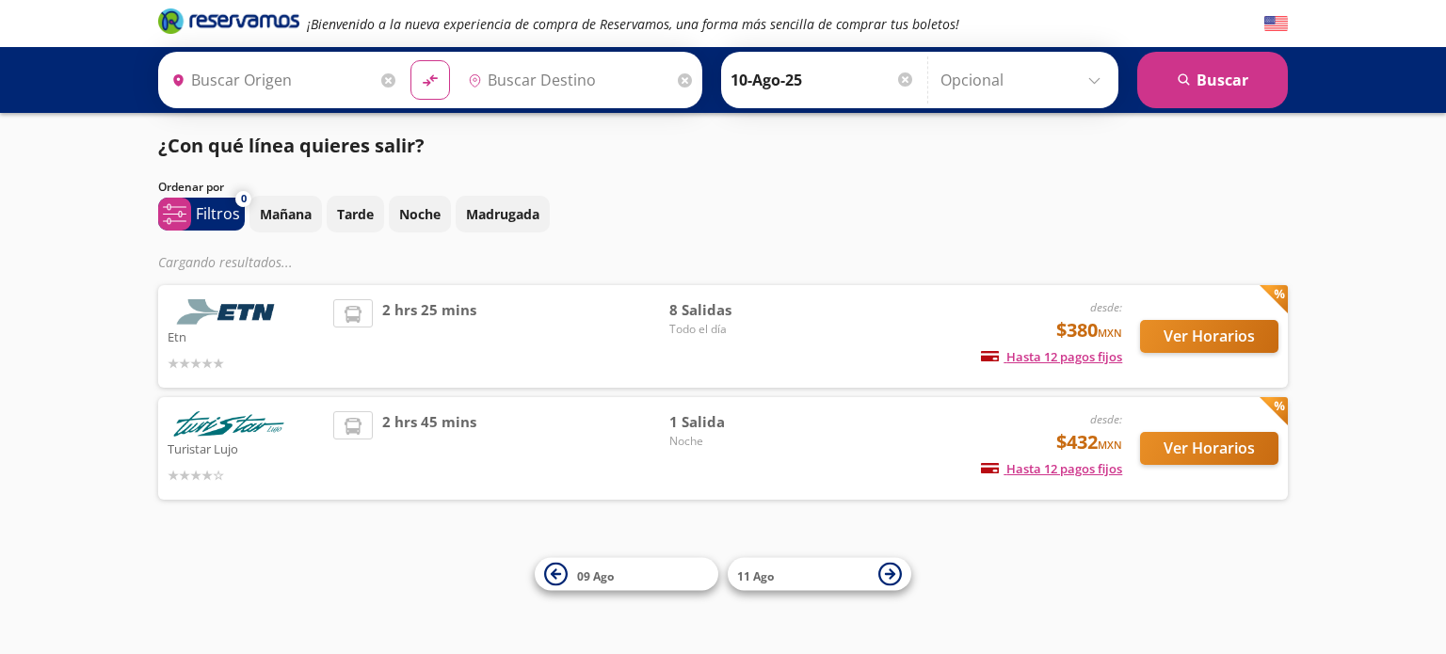
type input "[GEOGRAPHIC_DATA][PERSON_NAME], [GEOGRAPHIC_DATA]"
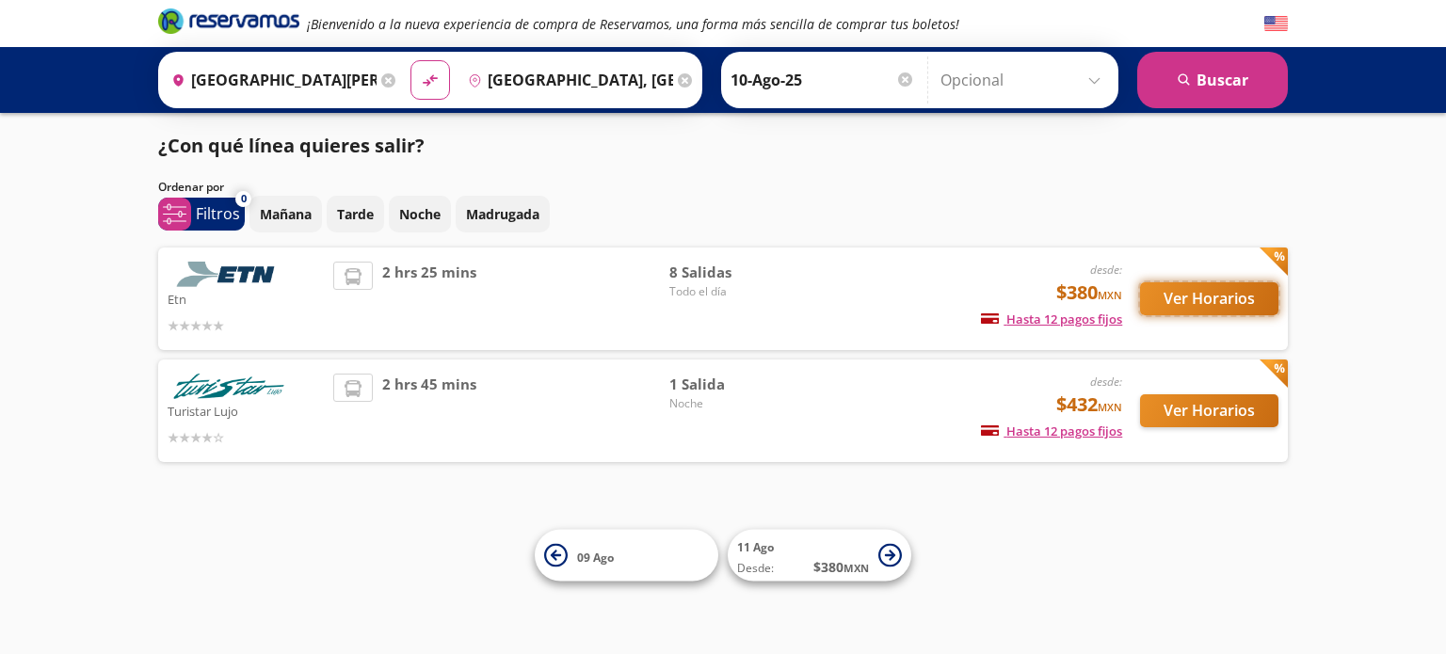
click at [1195, 300] on button "Ver Horarios" at bounding box center [1209, 298] width 138 height 33
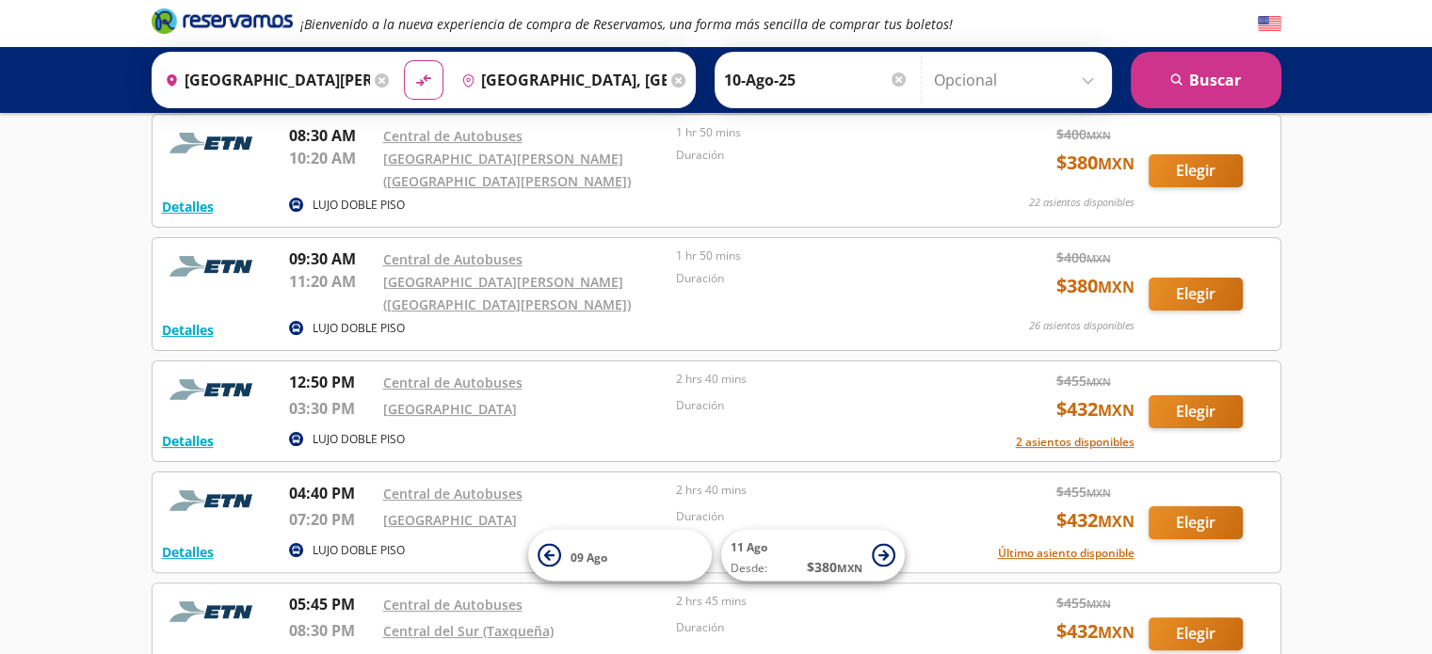
scroll to position [338, 0]
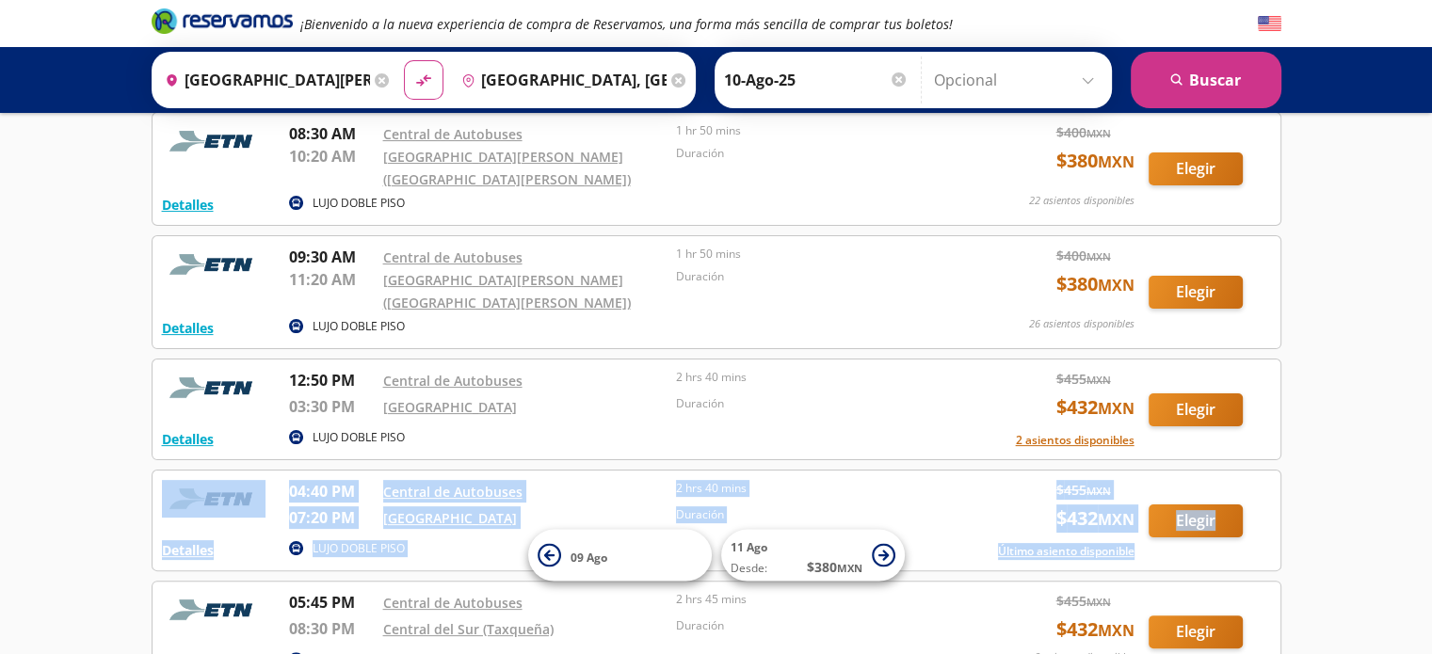
drag, startPoint x: 1418, startPoint y: 413, endPoint x: 1389, endPoint y: 515, distance: 105.5
click at [1389, 515] on div "¡Bienvenido a la nueva experiencia de compra de Reservamos, una forma más senci…" at bounding box center [716, 316] width 1432 height 1309
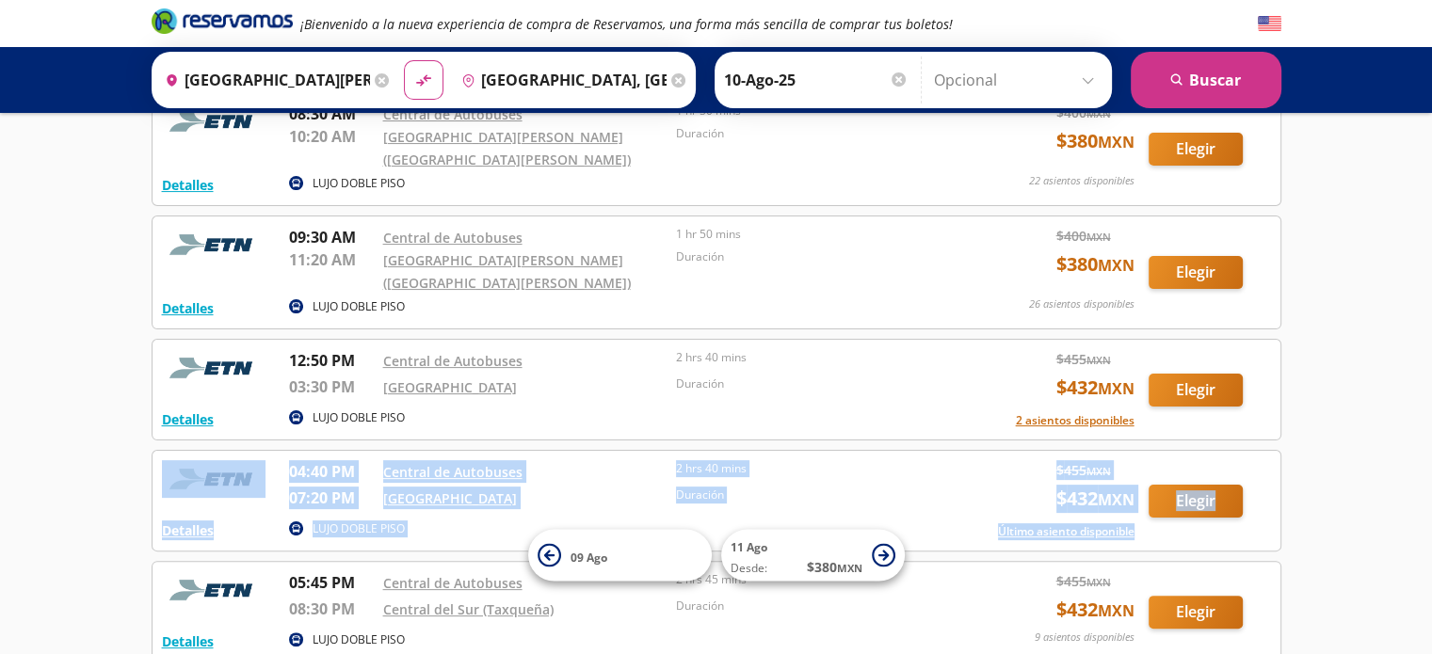
scroll to position [274, 0]
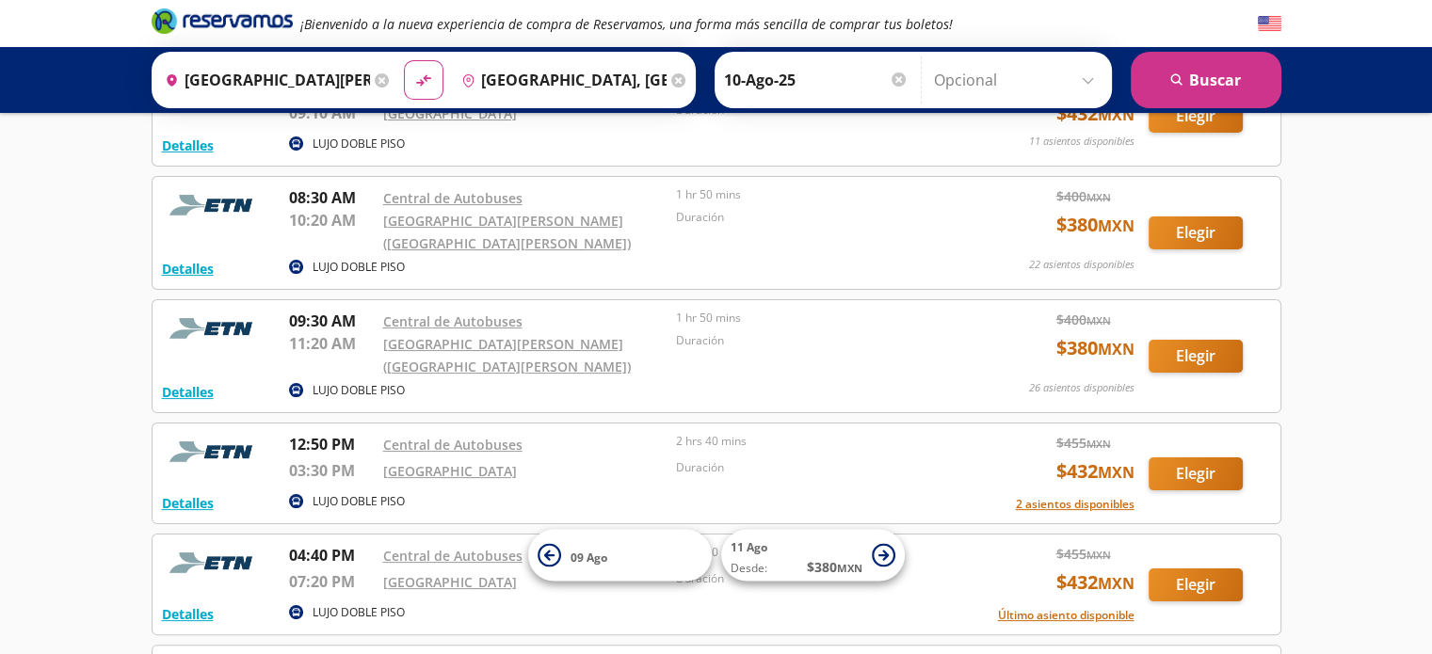
click at [618, 90] on input "[GEOGRAPHIC_DATA], [GEOGRAPHIC_DATA]" at bounding box center [560, 79] width 213 height 47
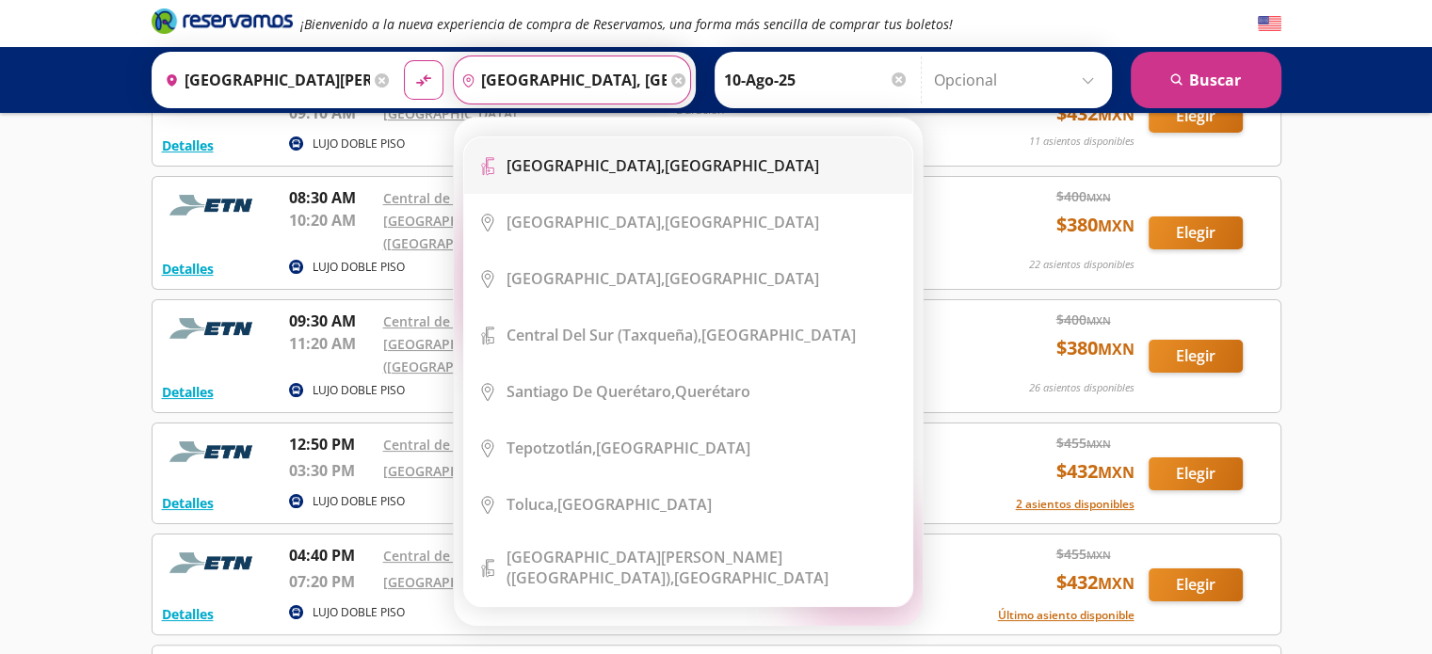
click at [637, 155] on div "[GEOGRAPHIC_DATA], [GEOGRAPHIC_DATA]" at bounding box center [662, 165] width 313 height 21
type input "[GEOGRAPHIC_DATA], [GEOGRAPHIC_DATA]"
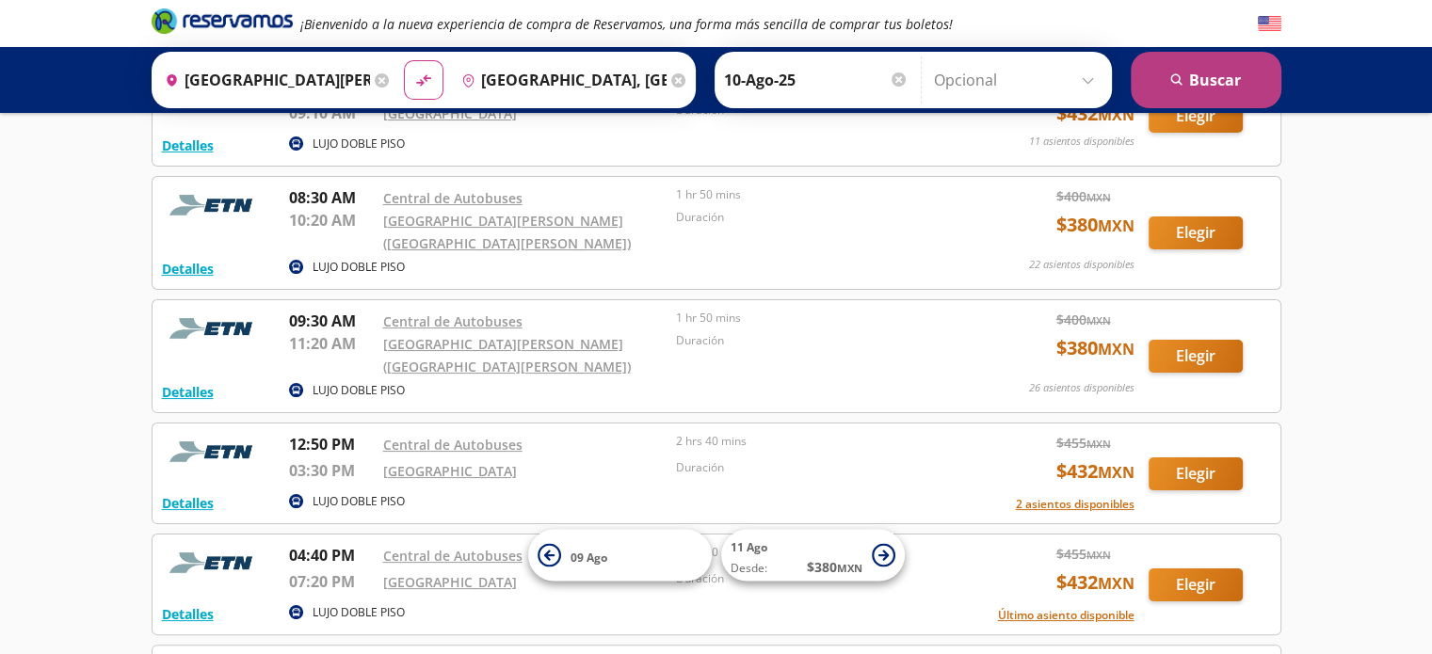
click at [1267, 80] on button "search [GEOGRAPHIC_DATA]" at bounding box center [1206, 80] width 151 height 56
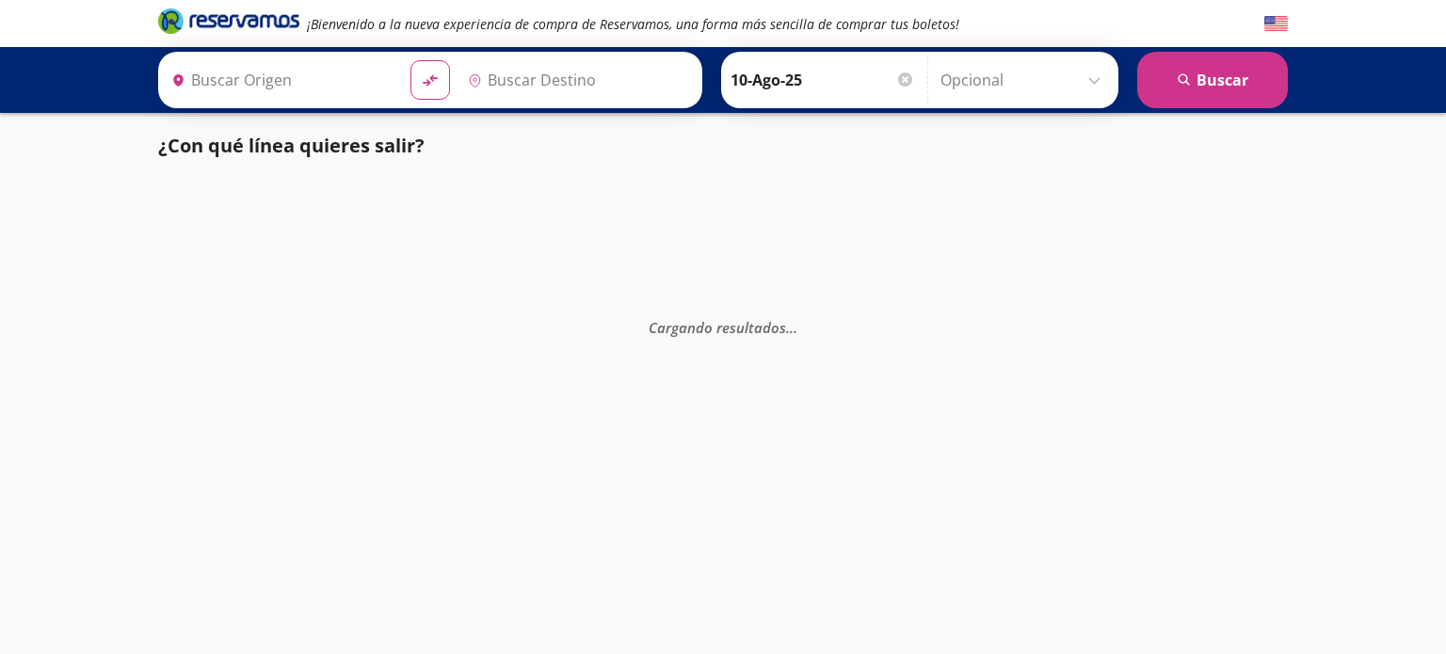
type input "[GEOGRAPHIC_DATA], [GEOGRAPHIC_DATA]"
type input "[GEOGRAPHIC_DATA][PERSON_NAME], [GEOGRAPHIC_DATA]"
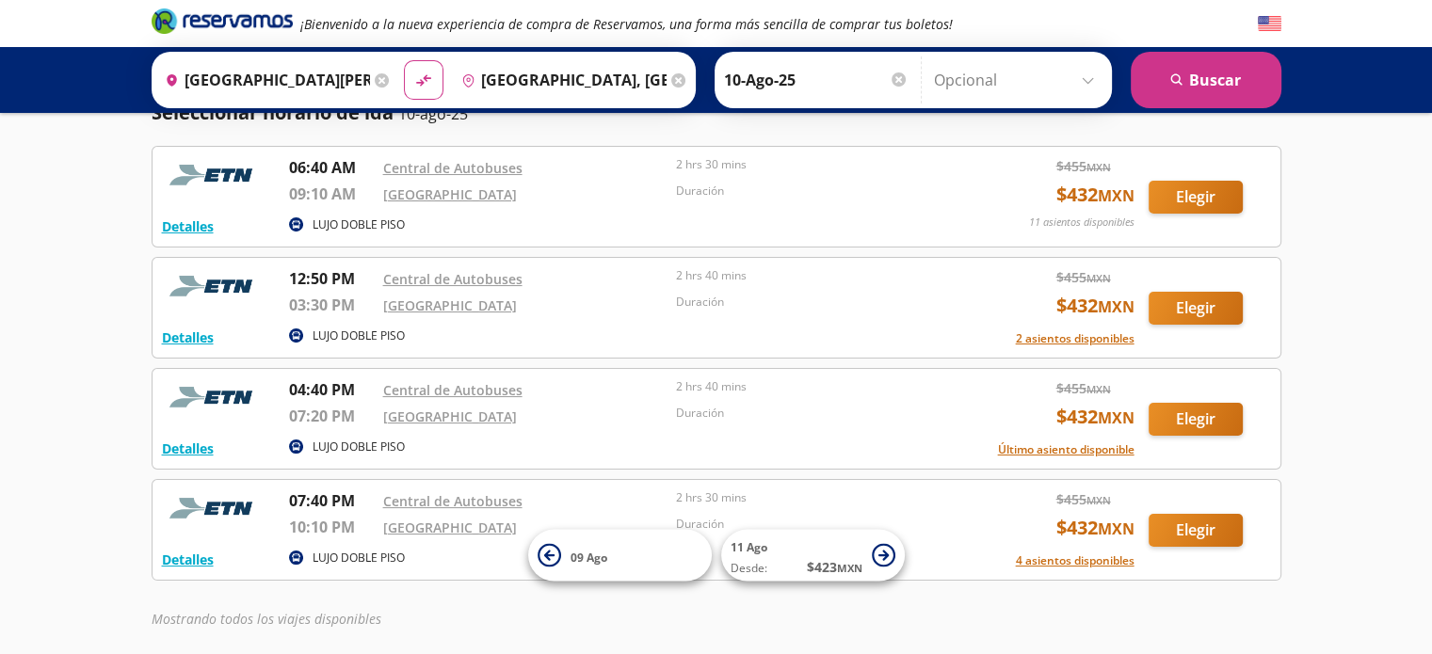
scroll to position [72, 0]
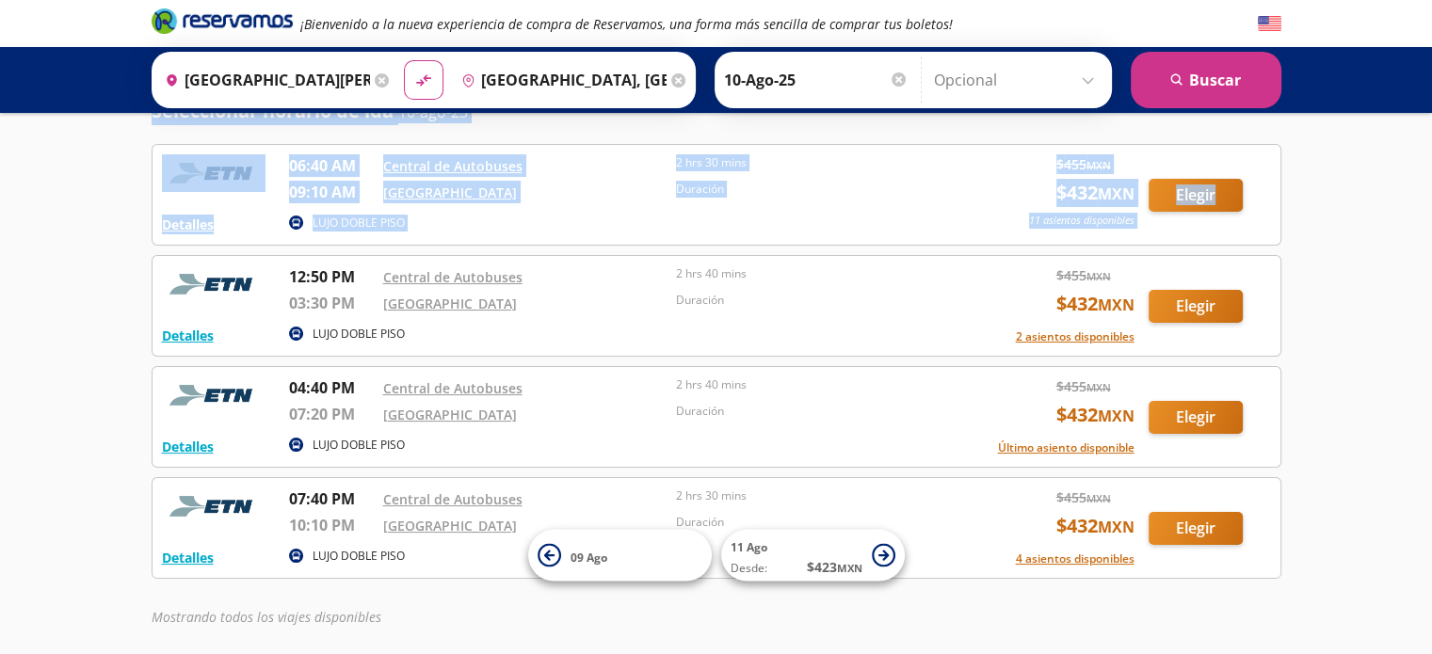
drag, startPoint x: 1414, startPoint y: 125, endPoint x: 1413, endPoint y: 94, distance: 31.1
click at [1413, 94] on div "¡Bienvenido a la nueva experiencia de compra de Reservamos, una forma más senci…" at bounding box center [716, 329] width 1432 height 802
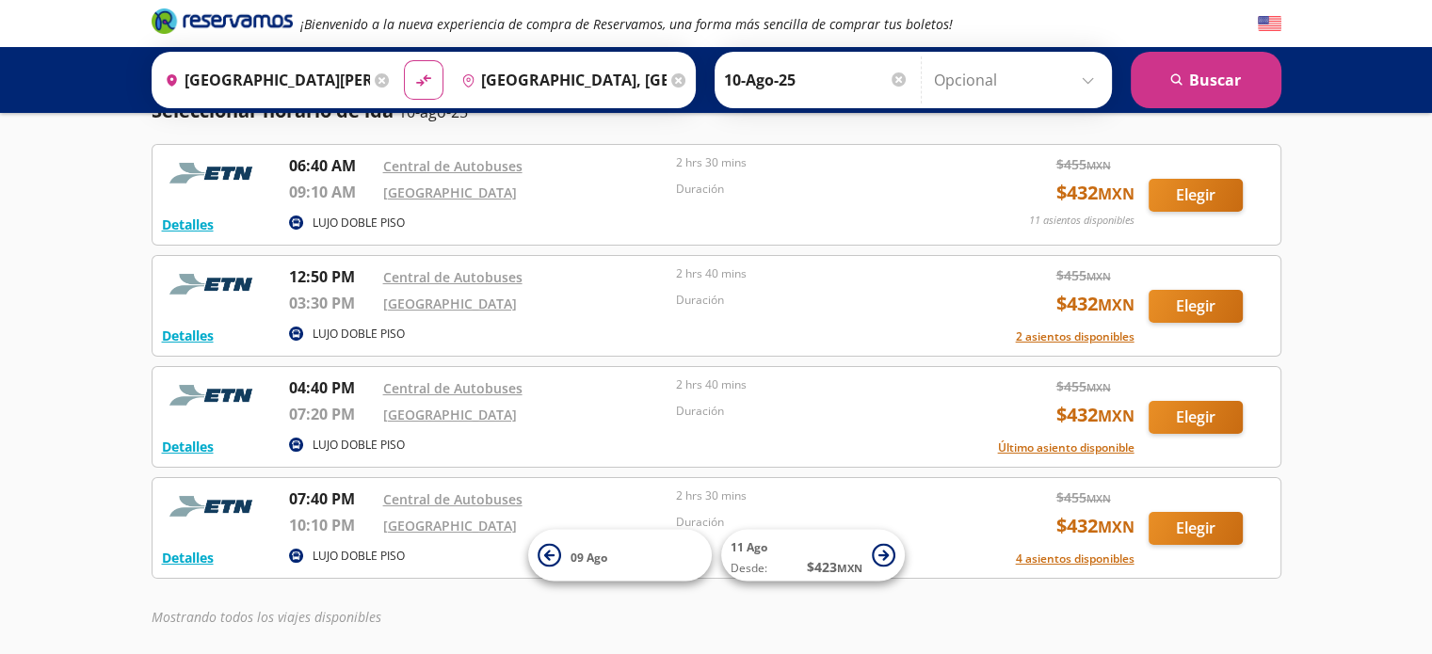
click at [1401, 249] on div "¡Bienvenido a la nueva experiencia de compra de Reservamos, una forma más senci…" at bounding box center [716, 329] width 1432 height 802
